Goal: Task Accomplishment & Management: Complete application form

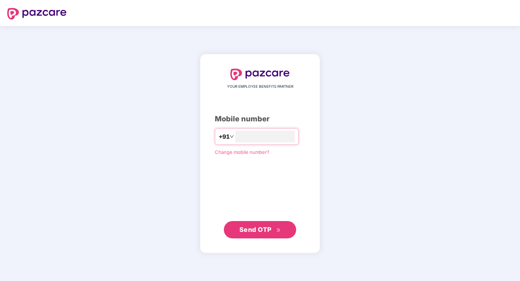
type input "**********"
click at [261, 225] on span "Send OTP" at bounding box center [260, 230] width 42 height 10
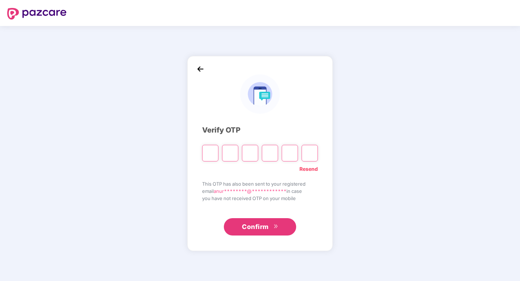
type input "*"
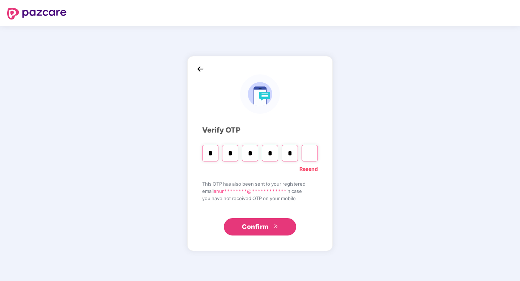
type input "*"
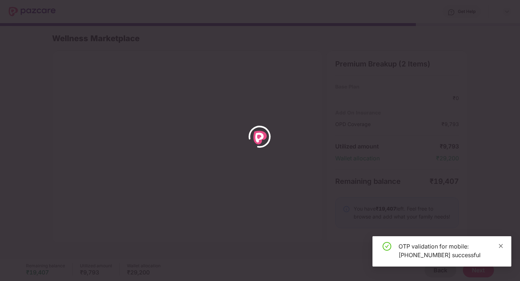
click at [499, 246] on icon "close" at bounding box center [500, 246] width 5 height 5
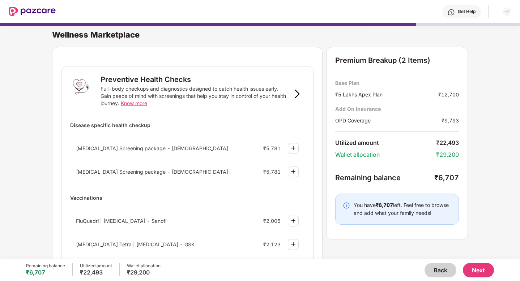
click at [299, 98] on img at bounding box center [297, 94] width 9 height 9
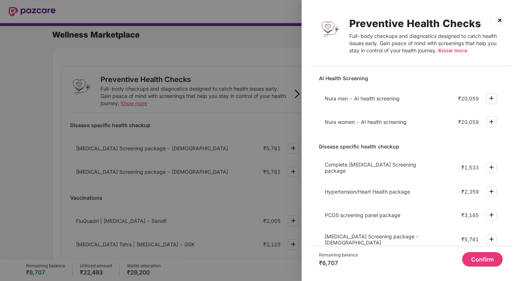
click at [504, 24] on img at bounding box center [500, 20] width 12 height 12
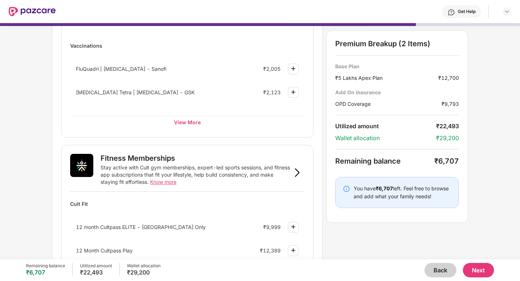
scroll to position [125, 0]
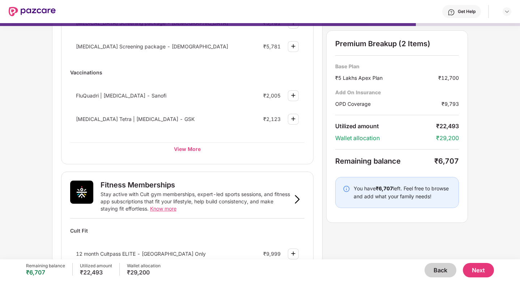
click at [434, 272] on button "Back" at bounding box center [441, 270] width 32 height 14
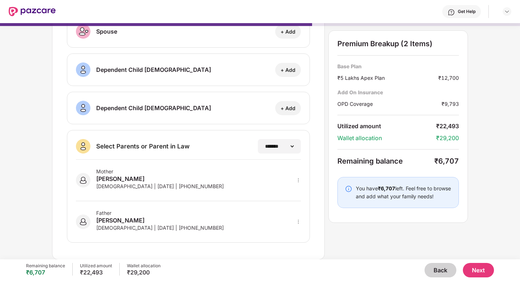
click at [434, 272] on button "Back" at bounding box center [441, 270] width 32 height 14
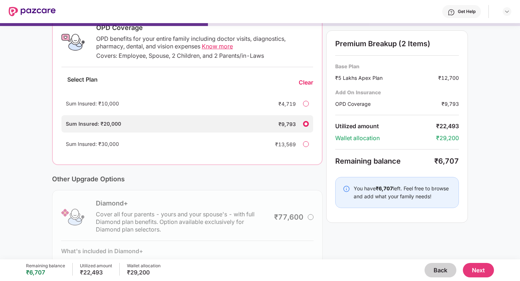
click at [434, 272] on button "Back" at bounding box center [441, 270] width 32 height 14
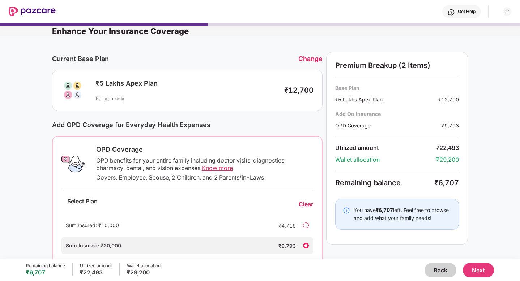
click at [434, 272] on button "Back" at bounding box center [441, 270] width 32 height 14
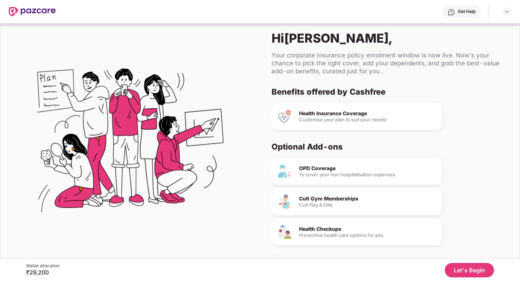
scroll to position [11, 0]
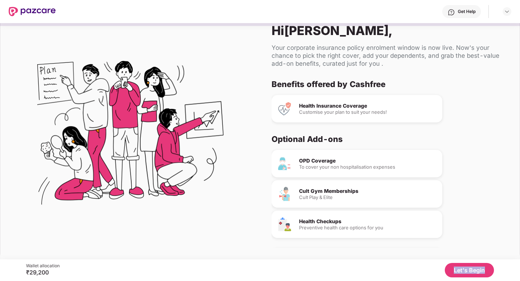
click at [434, 272] on div "Let's Begin" at bounding box center [277, 270] width 434 height 14
click at [460, 271] on button "Let's Begin" at bounding box center [469, 270] width 49 height 14
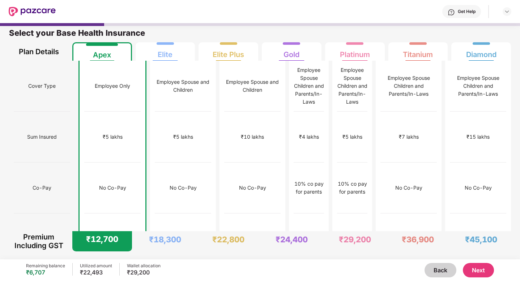
scroll to position [4, 0]
click at [484, 271] on button "Next" at bounding box center [478, 270] width 31 height 14
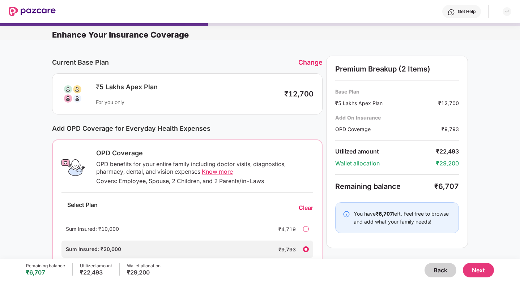
click at [437, 270] on button "Back" at bounding box center [441, 270] width 32 height 14
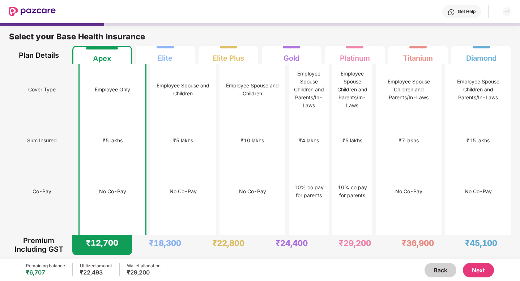
click at [437, 269] on button "Back" at bounding box center [441, 270] width 32 height 14
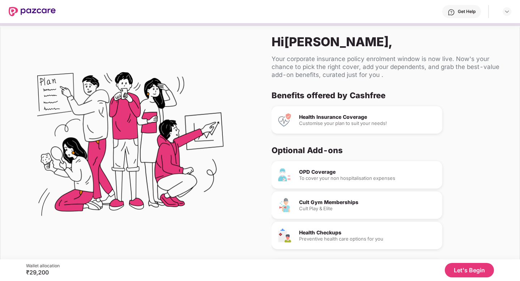
click at [458, 271] on button "Let's Begin" at bounding box center [469, 270] width 49 height 14
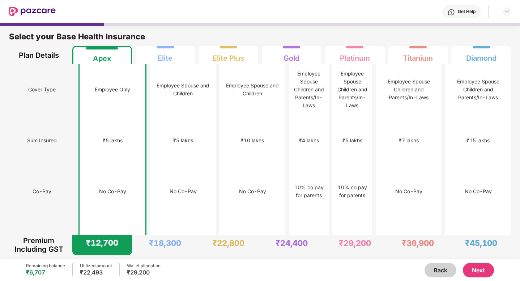
click at [84, 84] on div "Employee Only" at bounding box center [112, 89] width 56 height 51
drag, startPoint x: 82, startPoint y: 81, endPoint x: 120, endPoint y: 85, distance: 37.8
click at [120, 85] on div "Employee Only" at bounding box center [112, 89] width 56 height 51
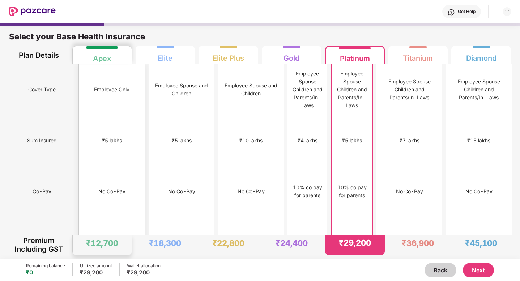
click at [93, 133] on div "₹5 lakhs" at bounding box center [112, 140] width 56 height 51
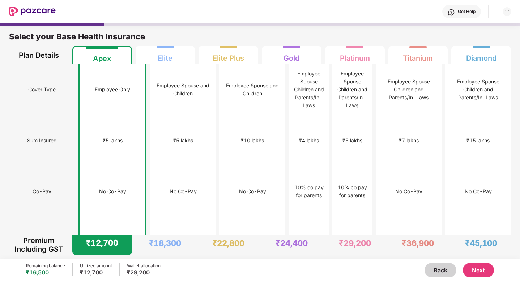
click at [488, 270] on button "Next" at bounding box center [478, 270] width 31 height 14
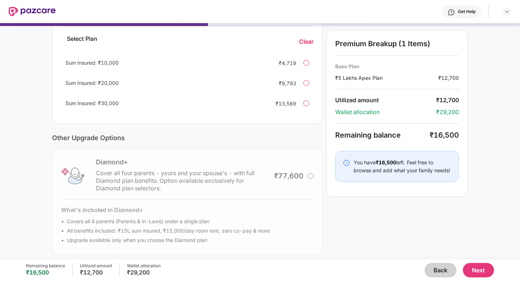
scroll to position [170, 0]
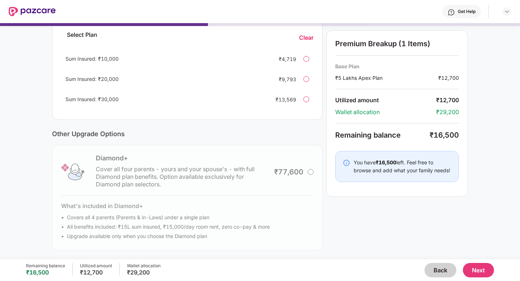
click at [471, 269] on button "Next" at bounding box center [478, 270] width 31 height 14
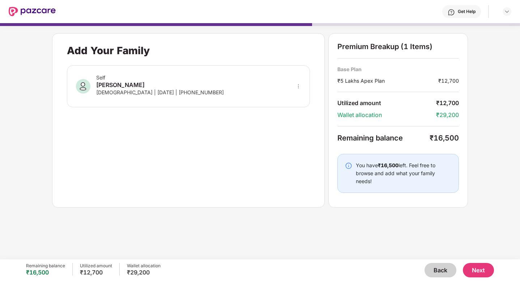
click at [476, 270] on button "Next" at bounding box center [478, 270] width 31 height 14
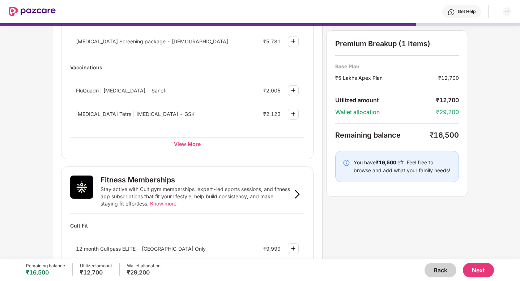
scroll to position [0, 0]
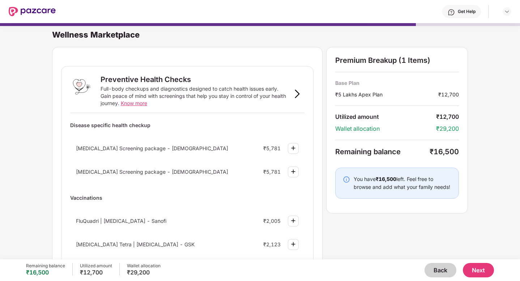
click at [440, 269] on button "Back" at bounding box center [441, 270] width 32 height 14
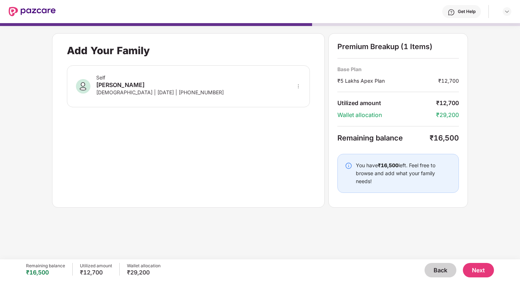
click at [440, 269] on button "Back" at bounding box center [441, 270] width 32 height 14
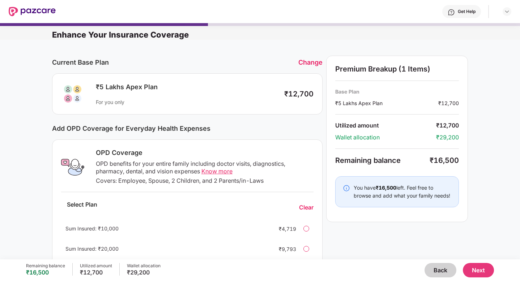
click at [440, 269] on button "Back" at bounding box center [441, 270] width 32 height 14
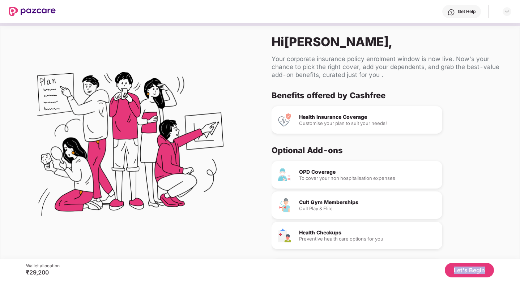
click at [440, 269] on div "Let's Begin" at bounding box center [277, 270] width 434 height 14
click at [474, 264] on button "Let's Begin" at bounding box center [469, 270] width 49 height 14
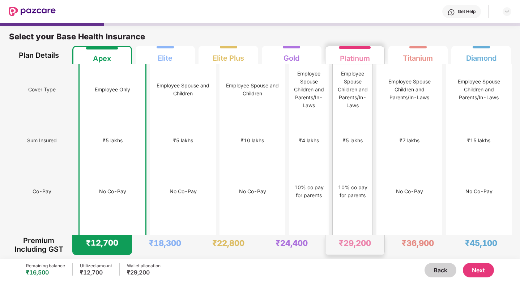
click at [351, 137] on div "₹5 lakhs" at bounding box center [353, 141] width 20 height 8
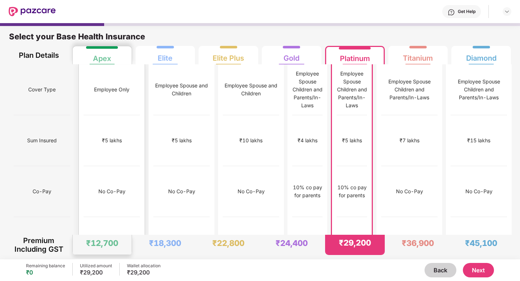
click at [86, 166] on div "No Co-Pay" at bounding box center [112, 191] width 56 height 51
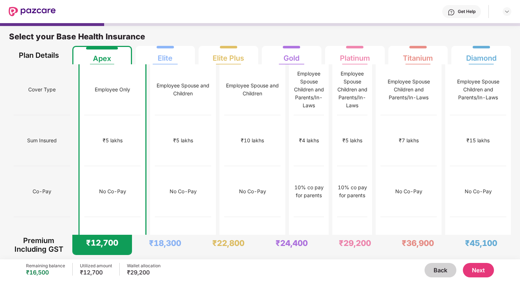
click at [471, 271] on button "Next" at bounding box center [478, 270] width 31 height 14
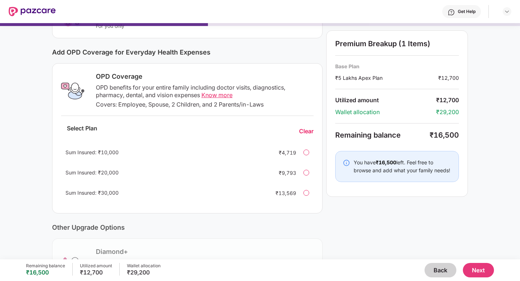
scroll to position [80, 0]
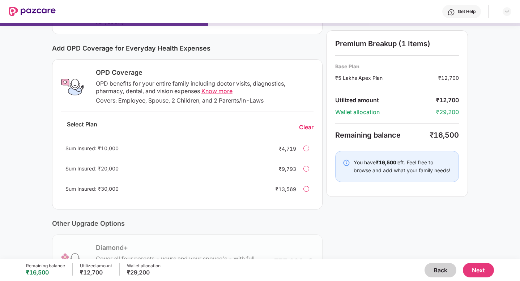
click at [211, 90] on span "Know more" at bounding box center [216, 91] width 31 height 7
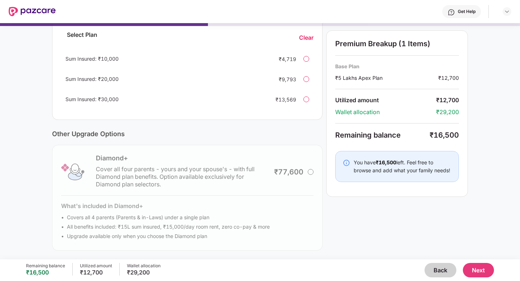
click at [477, 269] on button "Next" at bounding box center [478, 270] width 31 height 14
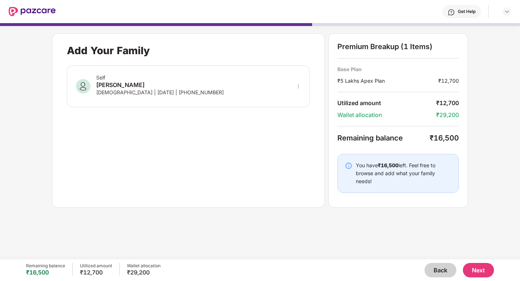
click at [472, 274] on button "Next" at bounding box center [478, 270] width 31 height 14
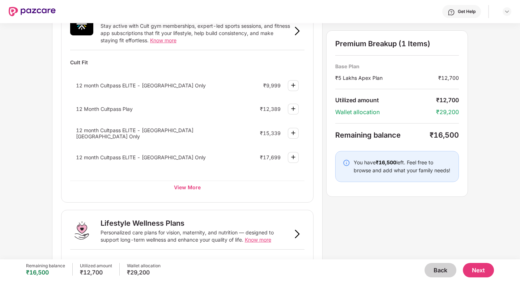
scroll to position [299, 0]
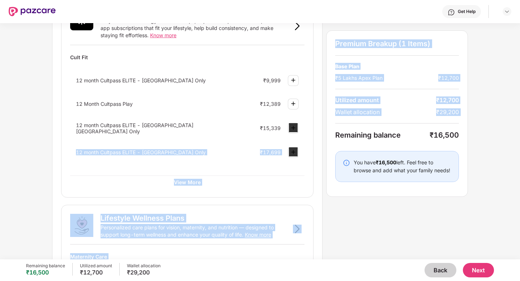
drag, startPoint x: 425, startPoint y: 130, endPoint x: 472, endPoint y: 137, distance: 46.7
click at [472, 137] on div "Wellness Marketplace Preventive Health Checks Full-body checkups and diagnostic…" at bounding box center [260, 141] width 520 height 237
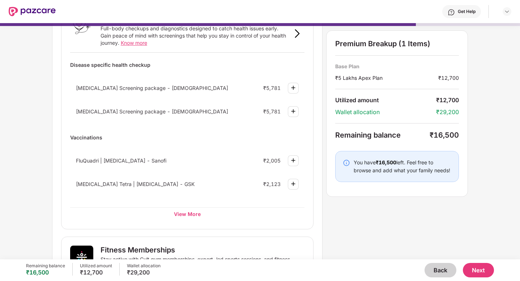
scroll to position [0, 0]
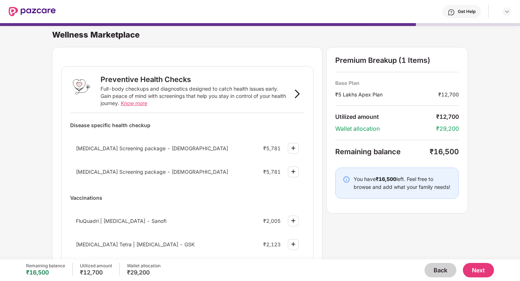
click at [439, 269] on button "Back" at bounding box center [441, 270] width 32 height 14
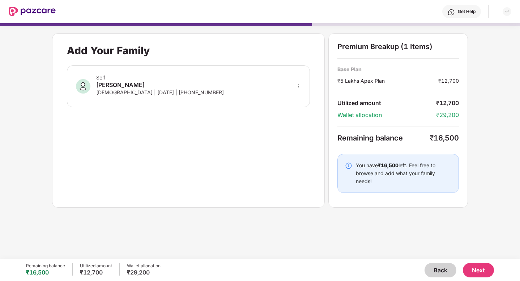
click at [439, 269] on button "Back" at bounding box center [441, 270] width 32 height 14
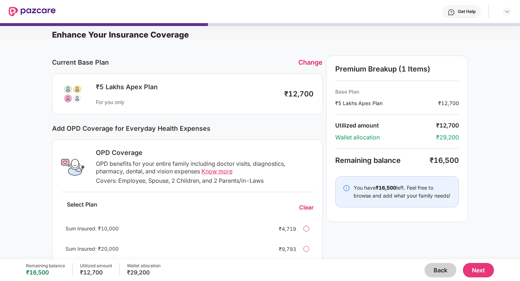
click at [439, 269] on button "Back" at bounding box center [441, 270] width 32 height 14
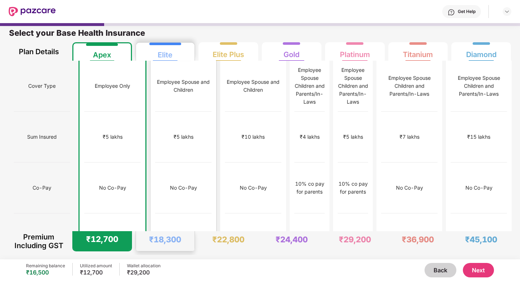
click at [159, 91] on div "Employee Spouse and Children" at bounding box center [183, 86] width 56 height 51
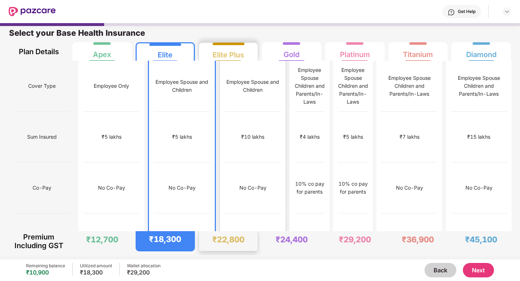
click at [241, 91] on div "Employee Spouse and Children" at bounding box center [253, 86] width 56 height 51
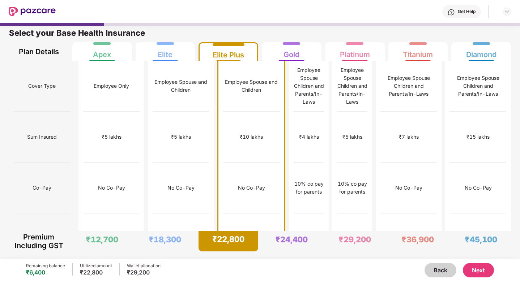
click at [368, 91] on div "Employee Spouse Children and Parents/In-Laws" at bounding box center [352, 86] width 30 height 51
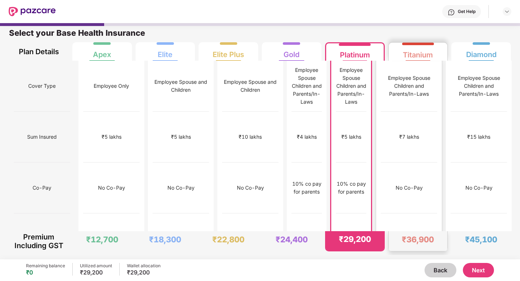
click at [419, 91] on div "Employee Spouse Children and Parents/In-Laws" at bounding box center [409, 86] width 56 height 51
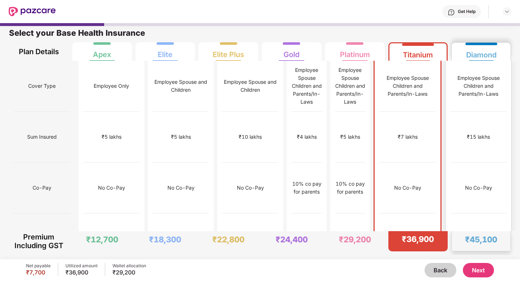
click at [480, 92] on div "Employee Spouse Children and Parents/In-Laws" at bounding box center [478, 86] width 56 height 51
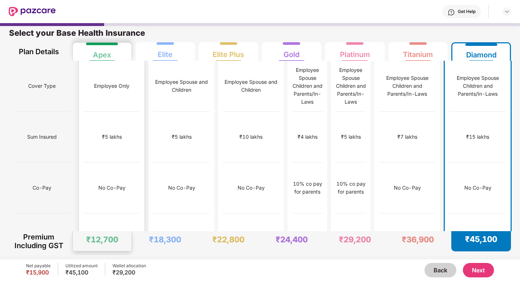
click at [113, 118] on div "₹5 lakhs" at bounding box center [112, 137] width 56 height 51
